Goal: Task Accomplishment & Management: Complete application form

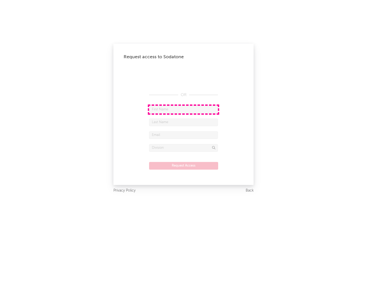
click at [184, 109] on input "text" at bounding box center [183, 110] width 69 height 8
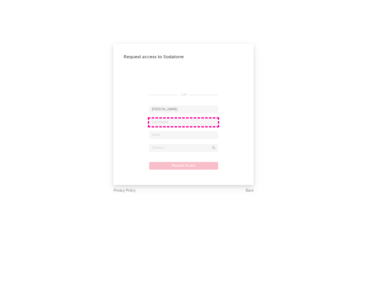
type input "[PERSON_NAME]"
click at [184, 122] on input "text" at bounding box center [183, 122] width 69 height 8
type input "[PERSON_NAME]"
click at [184, 135] on input "text" at bounding box center [183, 135] width 69 height 8
type input "[EMAIL_ADDRESS][DOMAIN_NAME]"
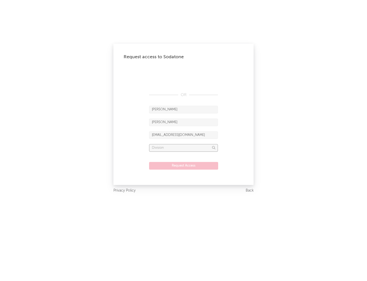
click at [184, 147] on input "text" at bounding box center [183, 148] width 69 height 8
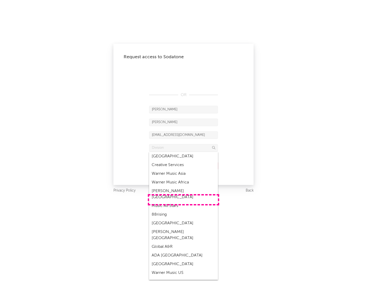
click at [184, 201] on div "Music All Stars" at bounding box center [183, 205] width 69 height 9
type input "Music All Stars"
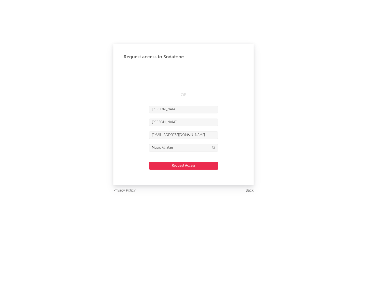
click at [184, 165] on button "Request Access" at bounding box center [183, 166] width 69 height 8
